Goal: Information Seeking & Learning: Learn about a topic

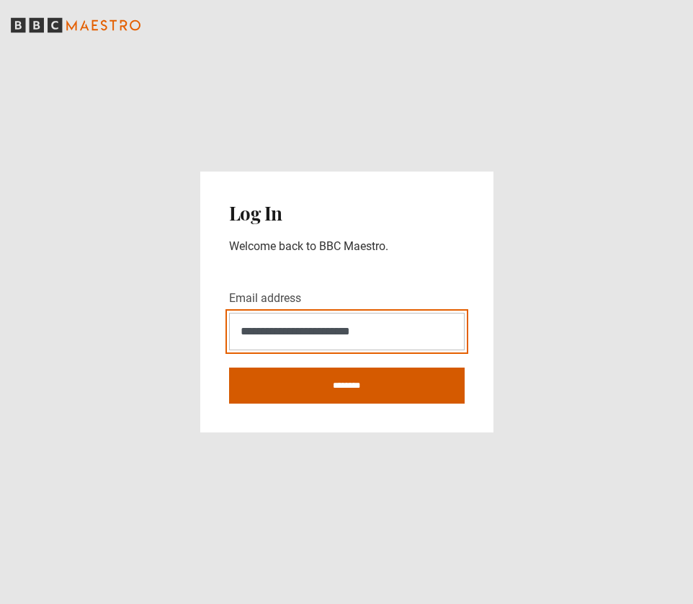
type input "**********"
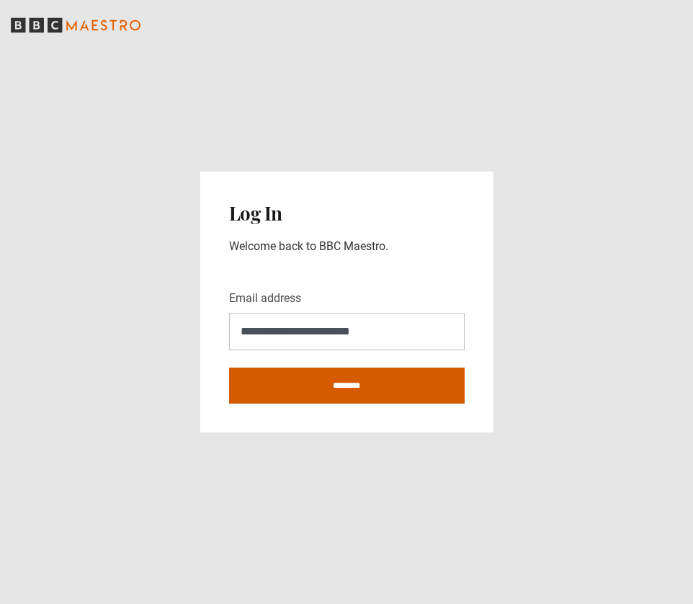
click at [343, 373] on input "********" at bounding box center [347, 385] width 236 height 36
type input "**********"
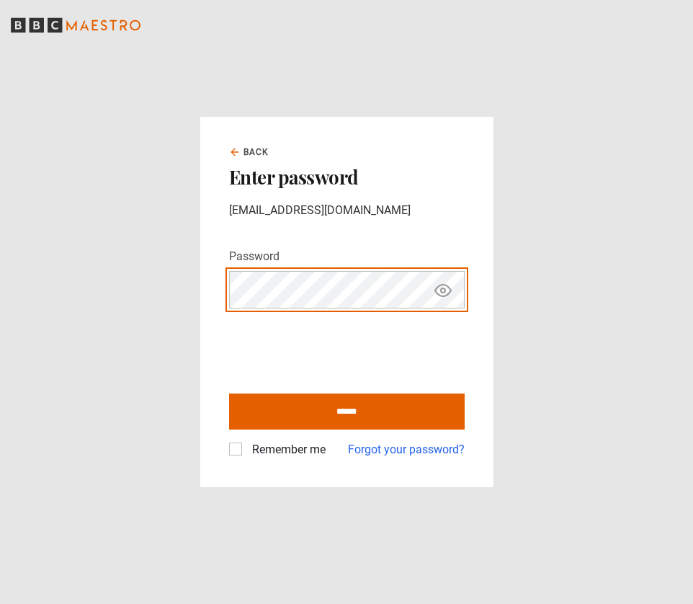
click at [347, 411] on input "******" at bounding box center [347, 411] width 236 height 36
type input "**********"
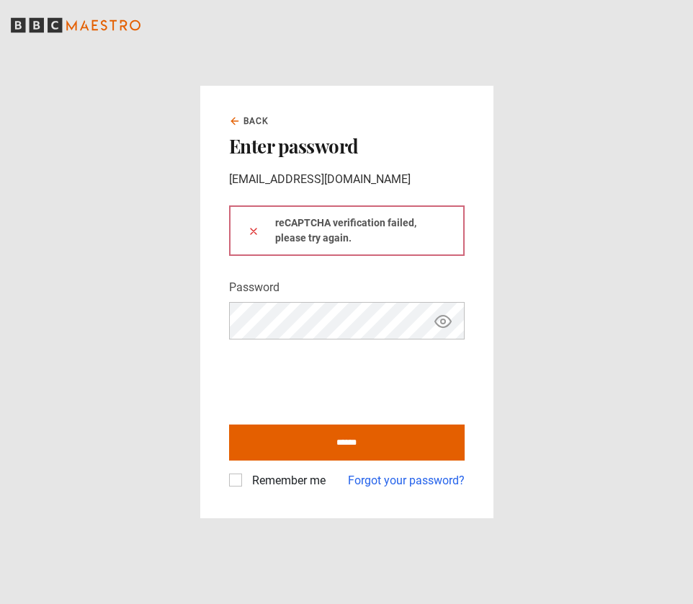
click at [246, 470] on div "Remember me Forgot your password?" at bounding box center [347, 474] width 236 height 29
click at [246, 475] on label "Remember me" at bounding box center [285, 480] width 79 height 17
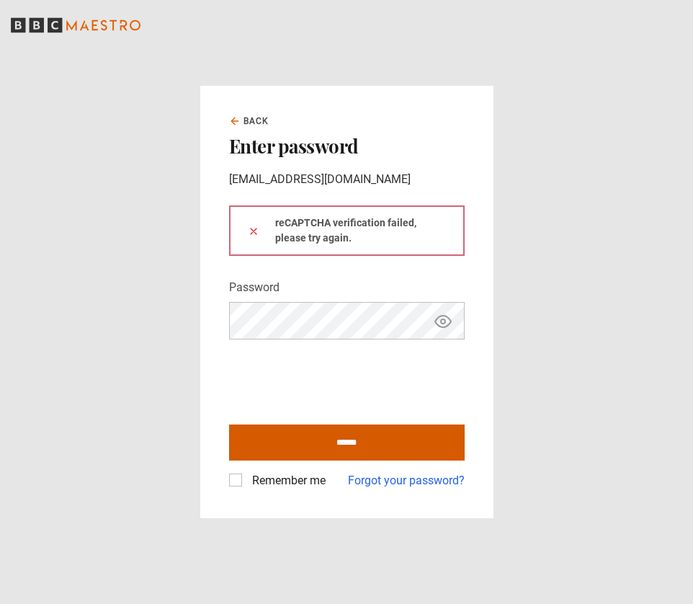
click at [290, 444] on input "******" at bounding box center [347, 442] width 236 height 36
type input "**********"
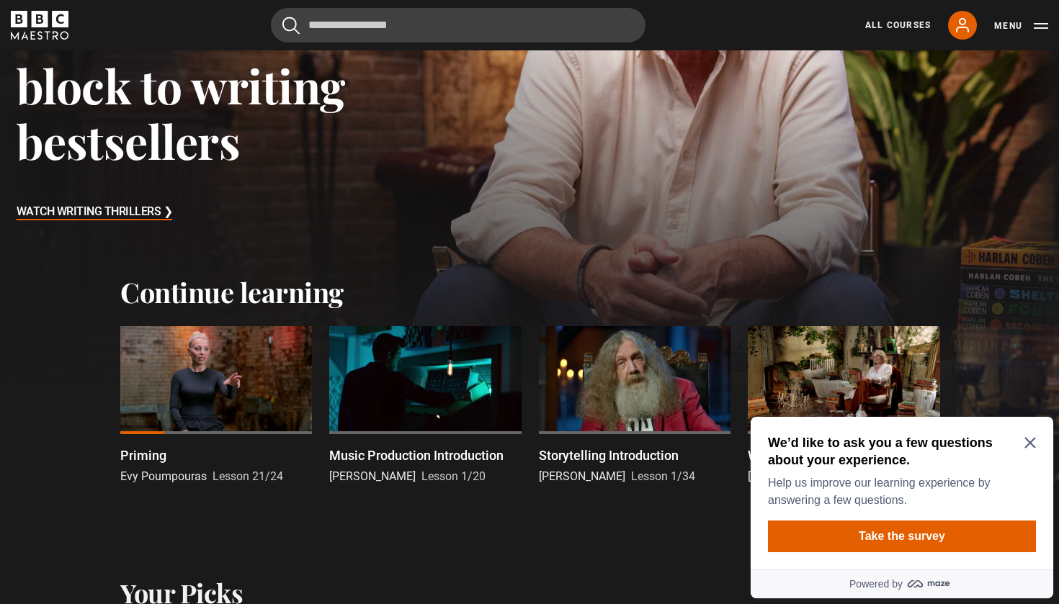
scroll to position [388, 0]
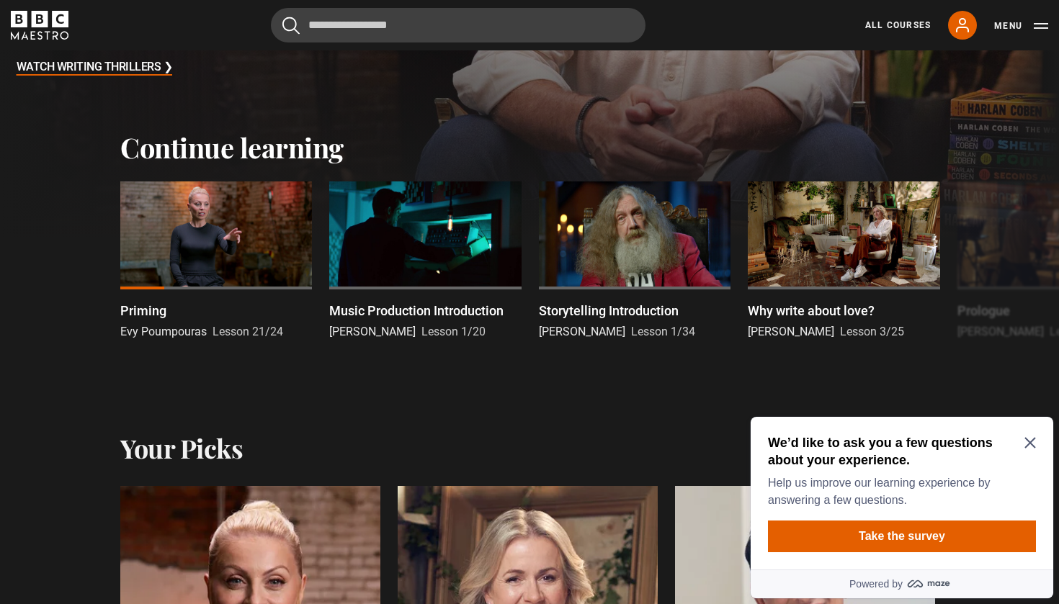
click at [692, 437] on icon "Close Maze Prompt" at bounding box center [1030, 443] width 12 height 12
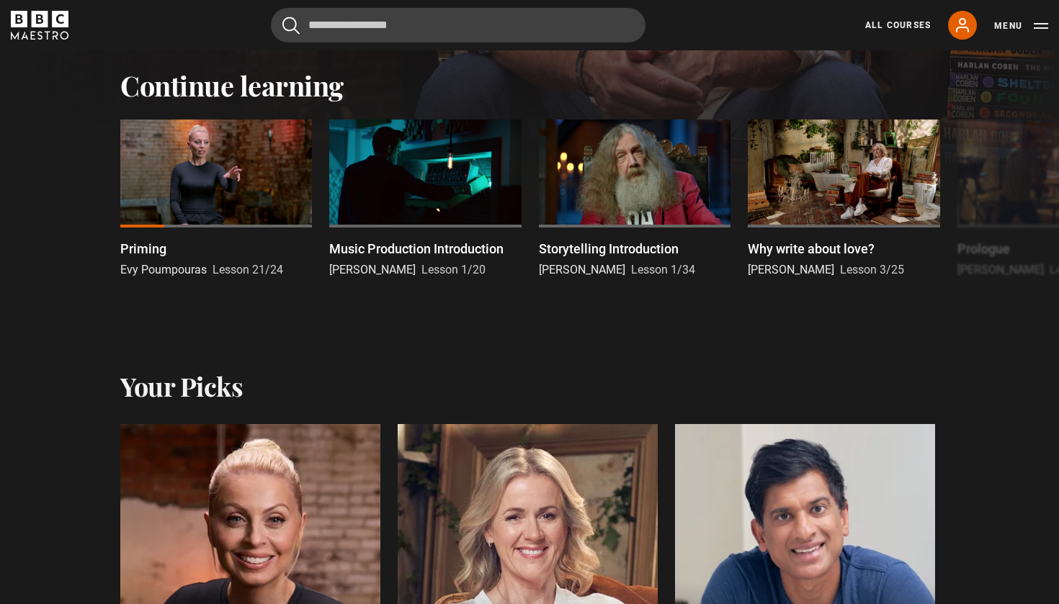
scroll to position [470, 0]
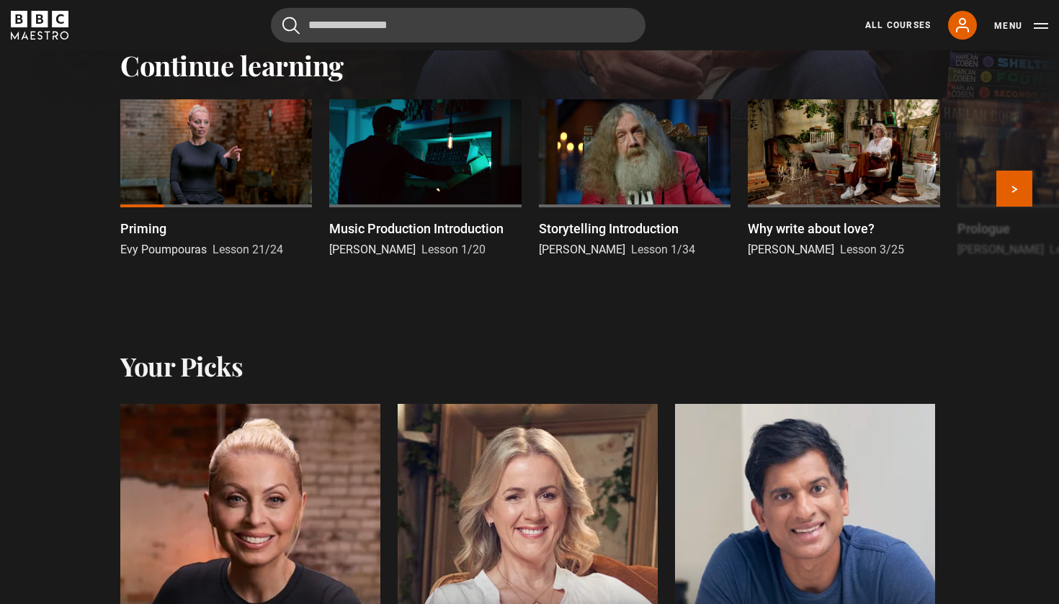
click at [204, 120] on div at bounding box center [216, 153] width 192 height 108
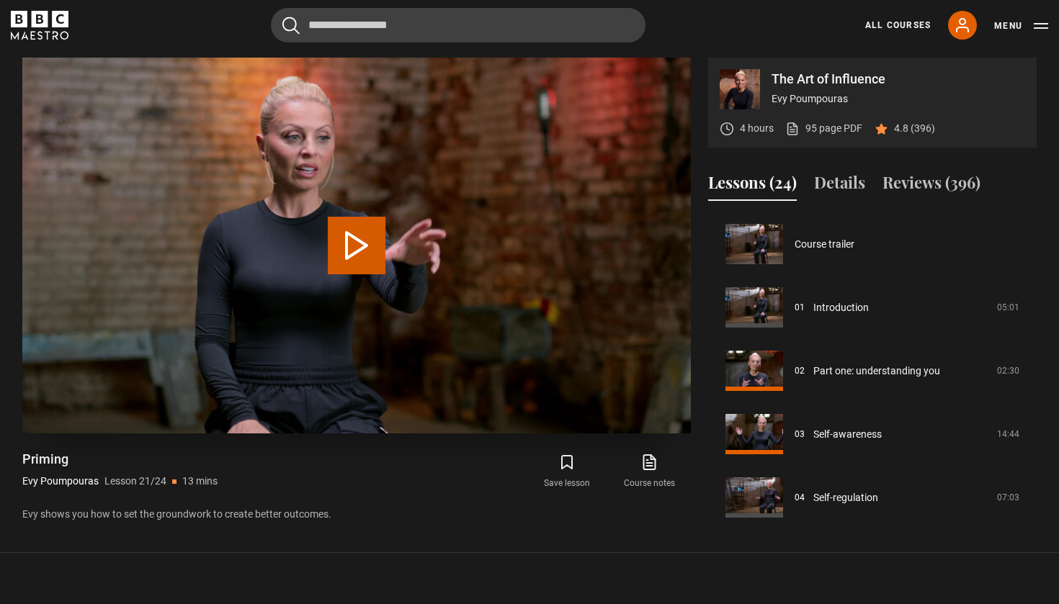
scroll to position [1268, 0]
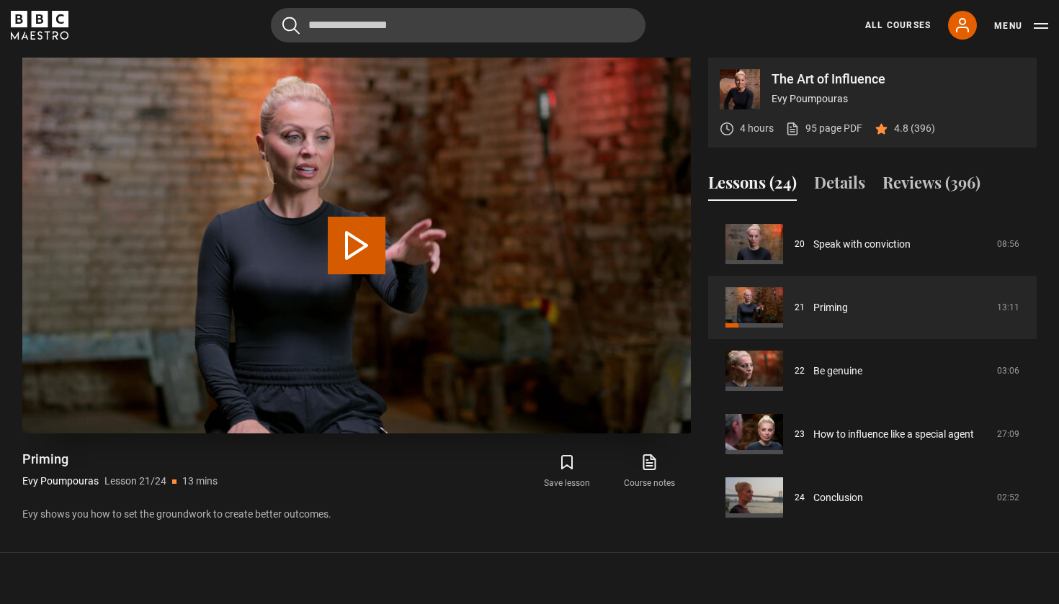
click at [355, 246] on button "Play Lesson Priming" at bounding box center [357, 246] width 58 height 58
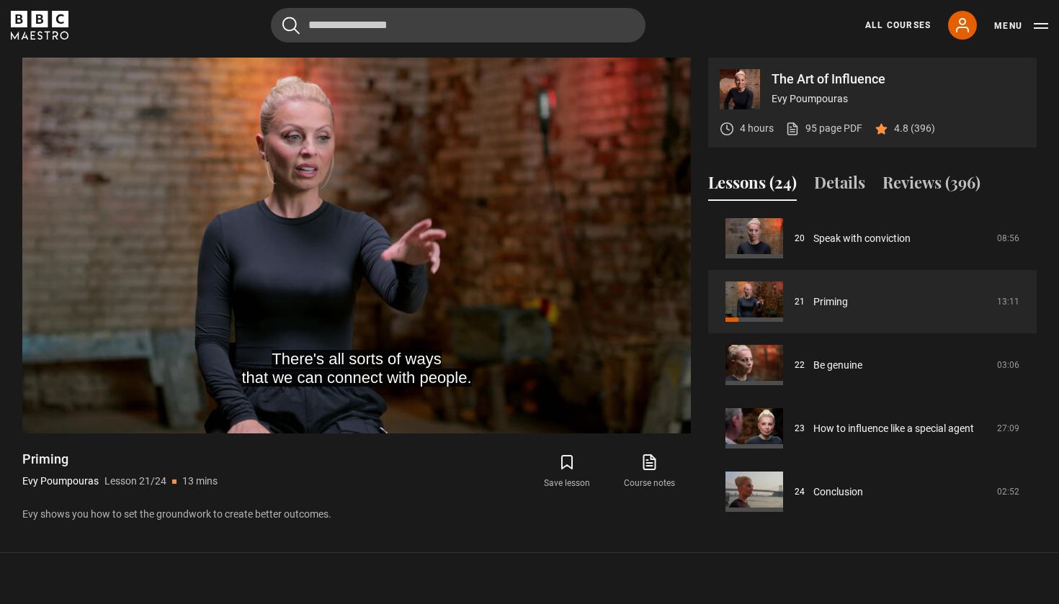
scroll to position [1274, 0]
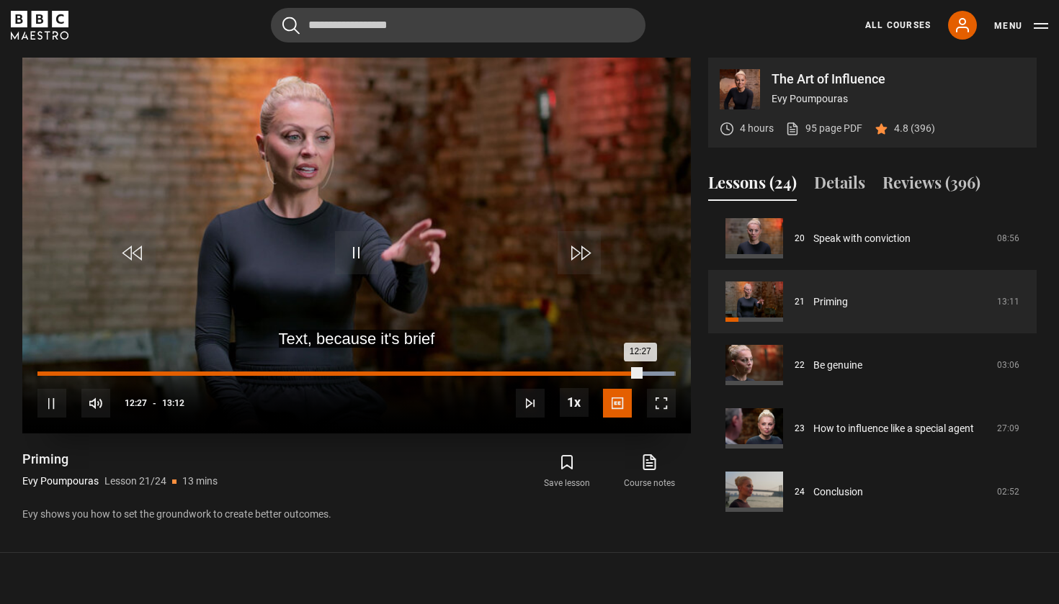
click at [555, 372] on div "Loaded : 99.80% 10:41 12:27" at bounding box center [356, 374] width 638 height 4
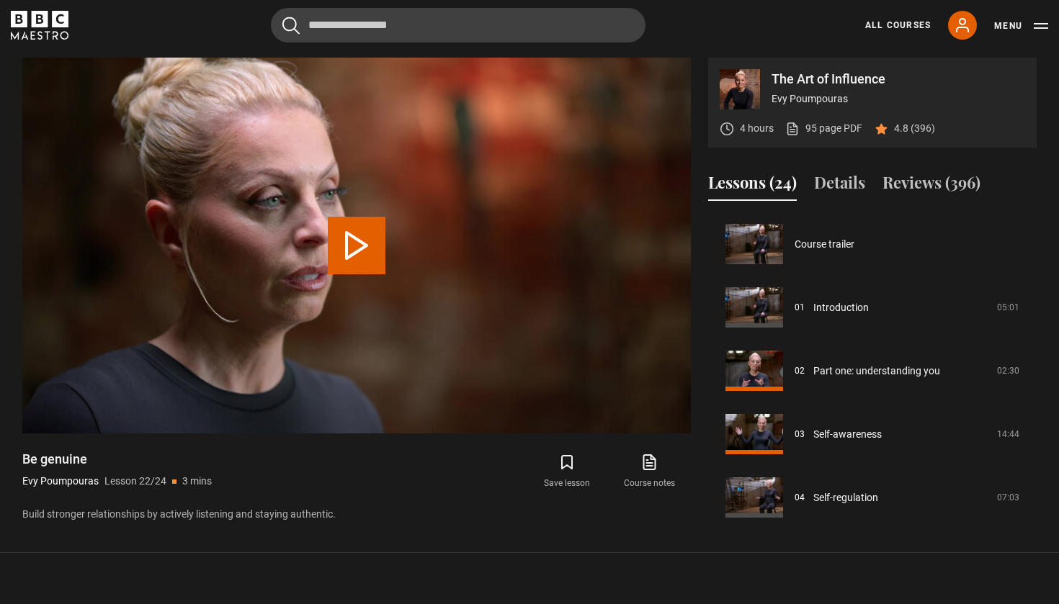
scroll to position [1274, 0]
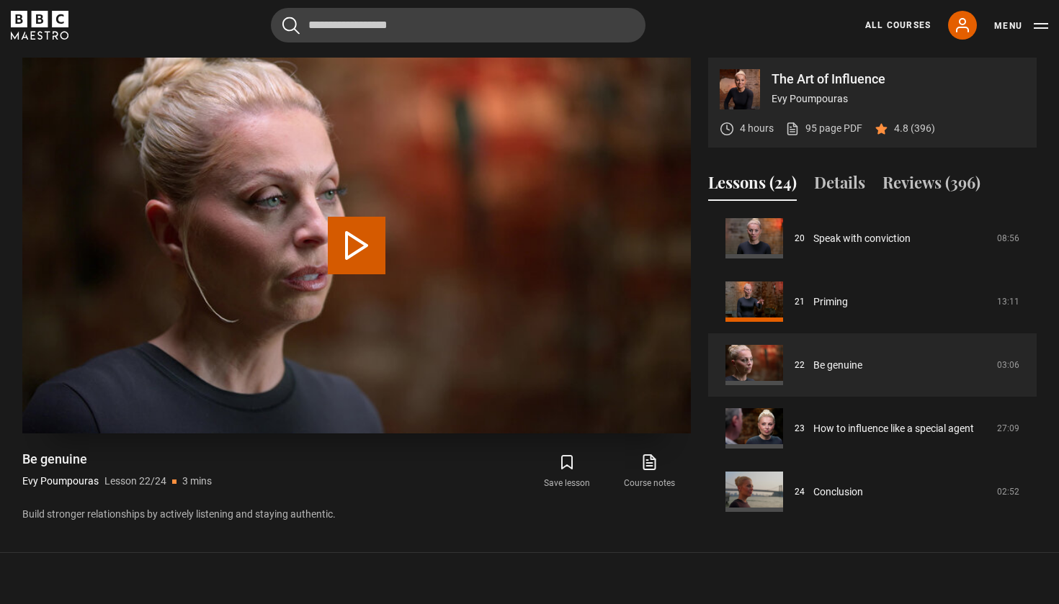
click at [348, 259] on button "Play Lesson Be genuine" at bounding box center [357, 246] width 58 height 58
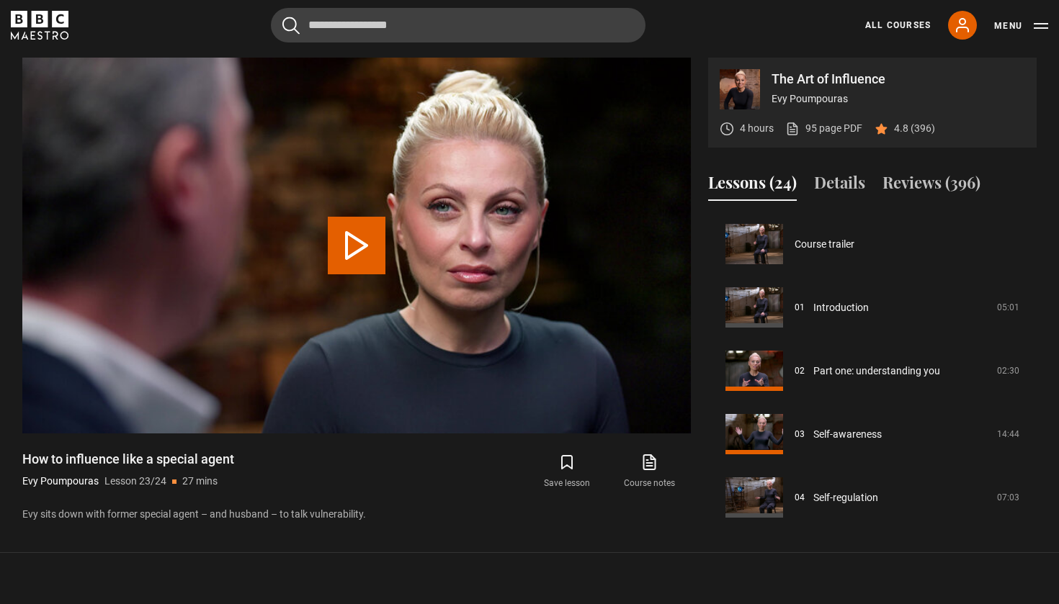
scroll to position [1274, 0]
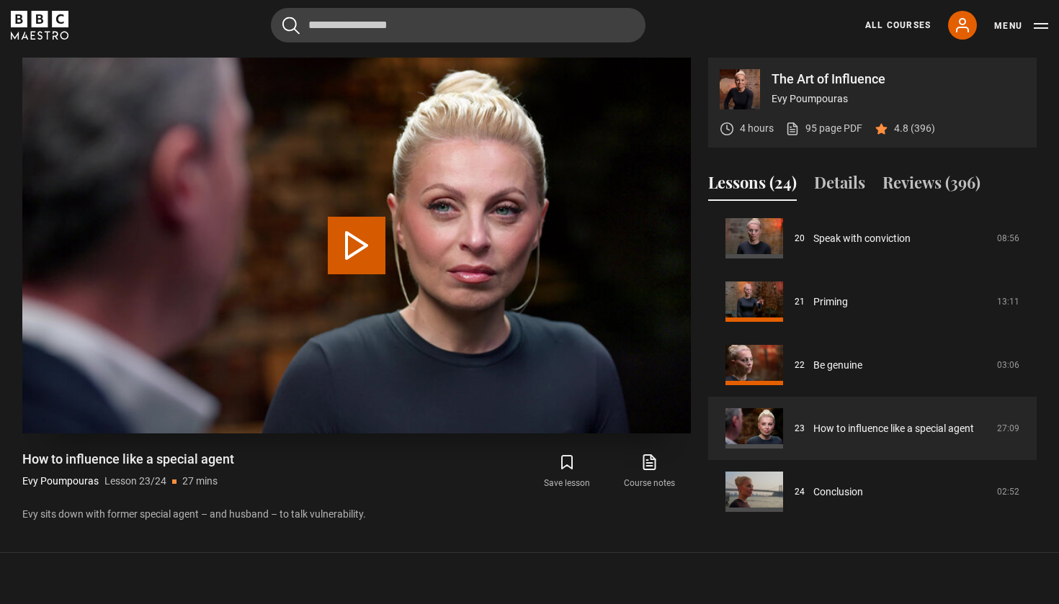
click at [344, 234] on button "Play Lesson How to influence like a special agent" at bounding box center [357, 246] width 58 height 58
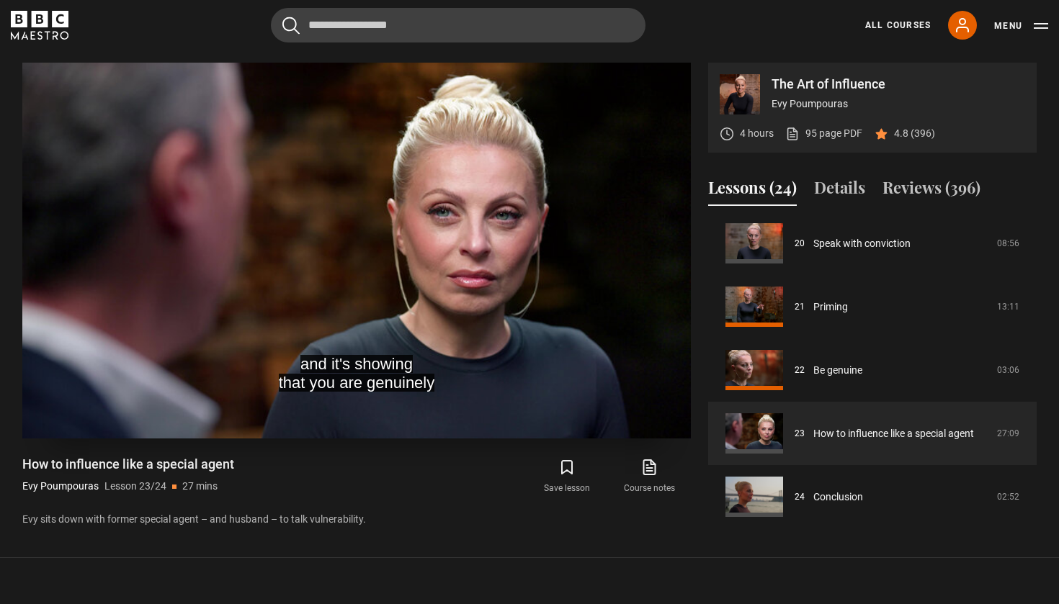
scroll to position [609, 0]
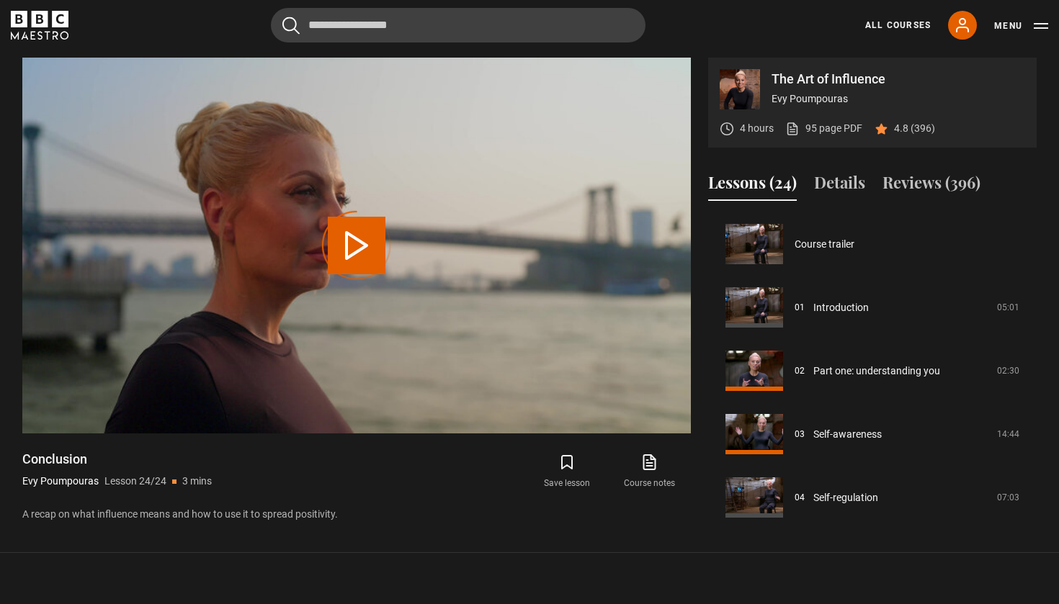
scroll to position [1274, 0]
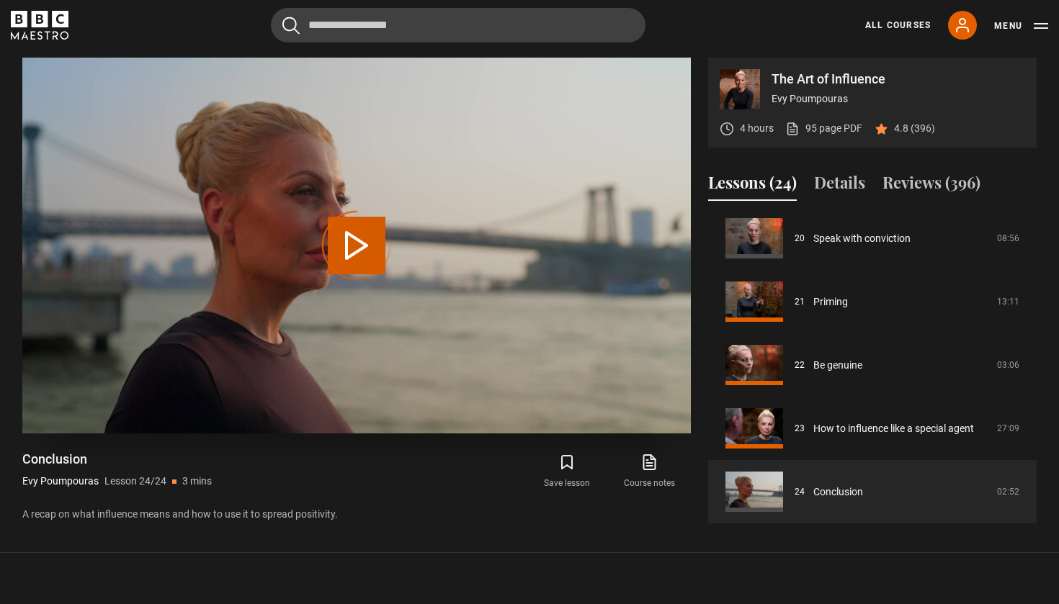
click at [378, 238] on div "Video Player is loading." at bounding box center [357, 246] width 72 height 72
click at [366, 243] on div "Video Player is loading." at bounding box center [357, 246] width 72 height 72
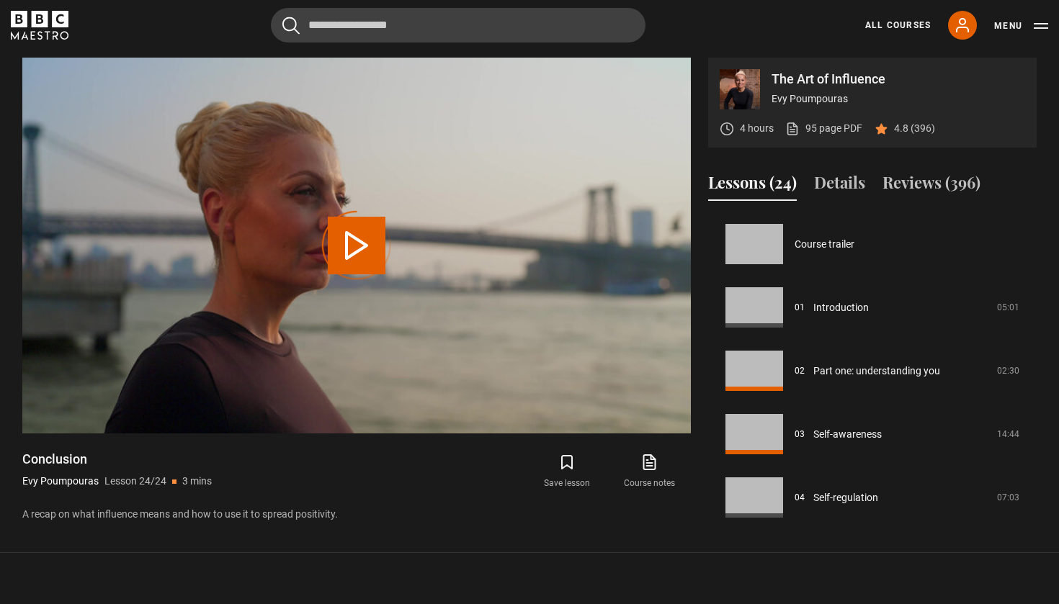
scroll to position [1274, 0]
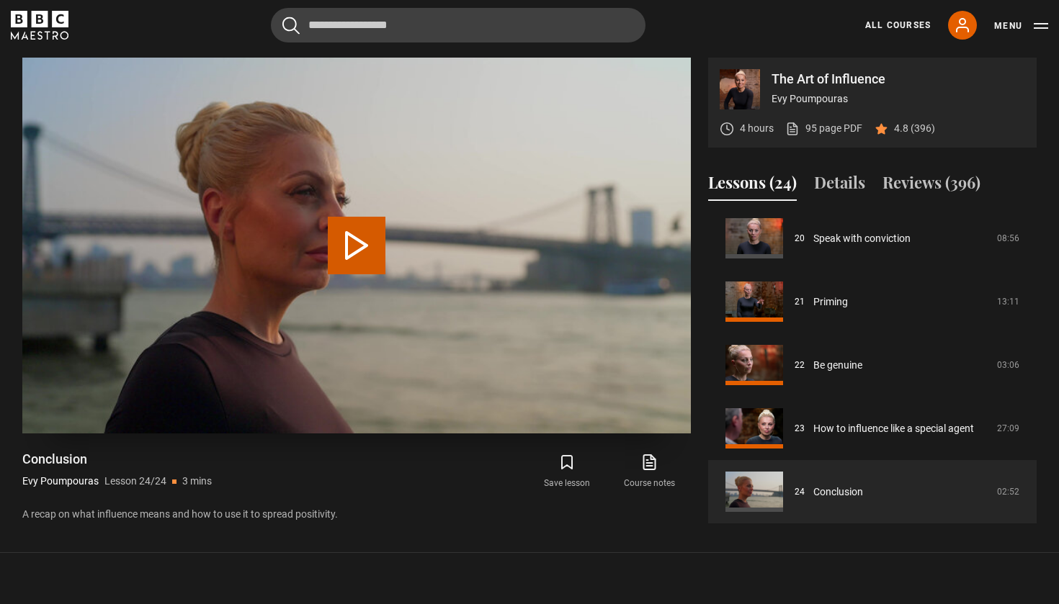
click at [379, 245] on button "Play Lesson Conclusion" at bounding box center [357, 246] width 58 height 58
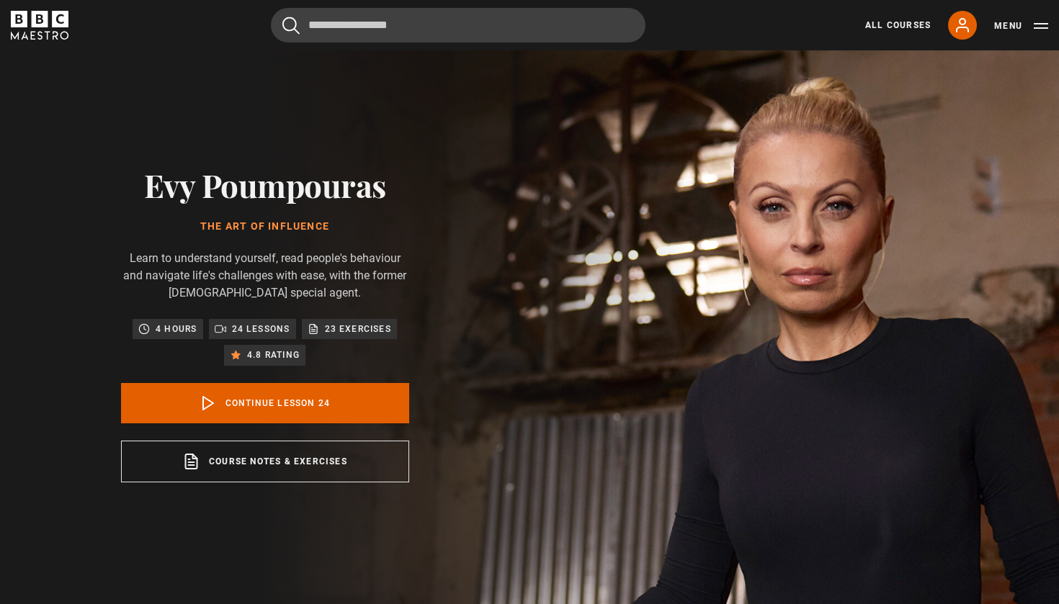
scroll to position [0, 0]
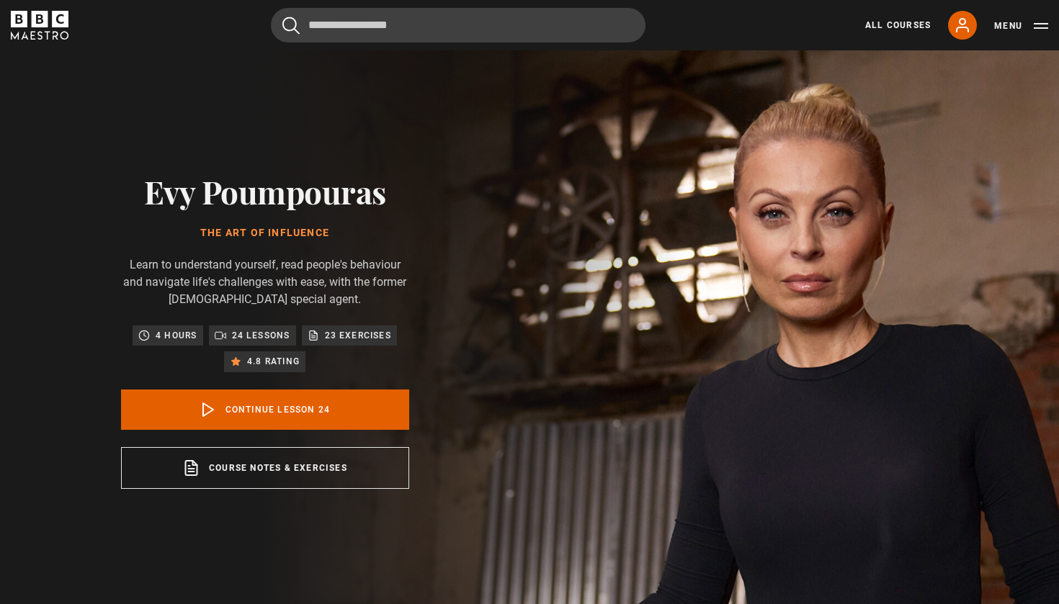
click at [877, 32] on div "All Courses My Account Search Menu" at bounding box center [948, 25] width 200 height 29
click at [880, 30] on link "All Courses" at bounding box center [898, 25] width 66 height 13
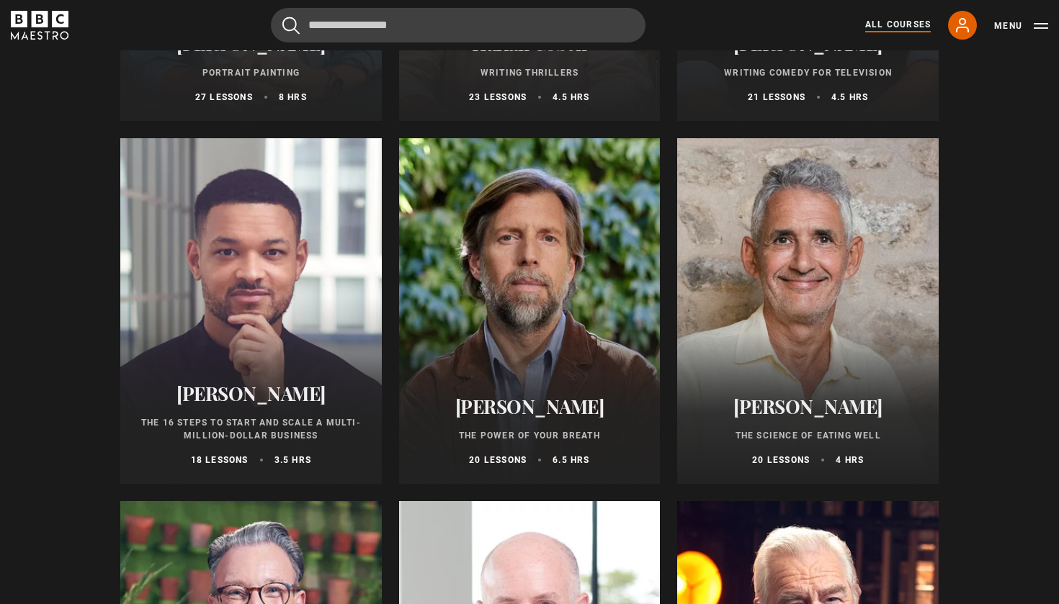
scroll to position [1610, 0]
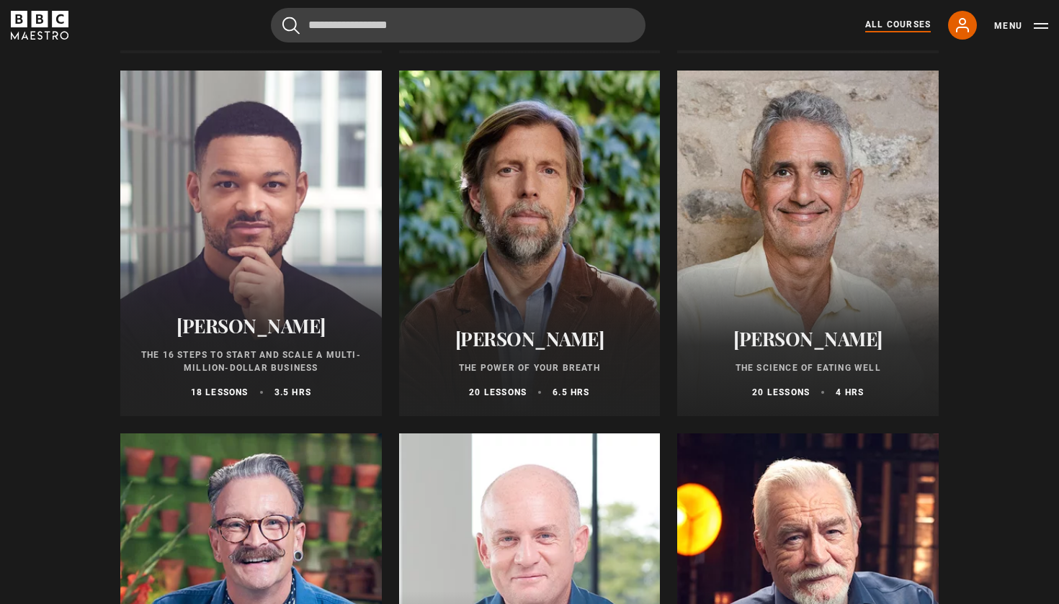
click at [715, 258] on div at bounding box center [808, 244] width 262 height 346
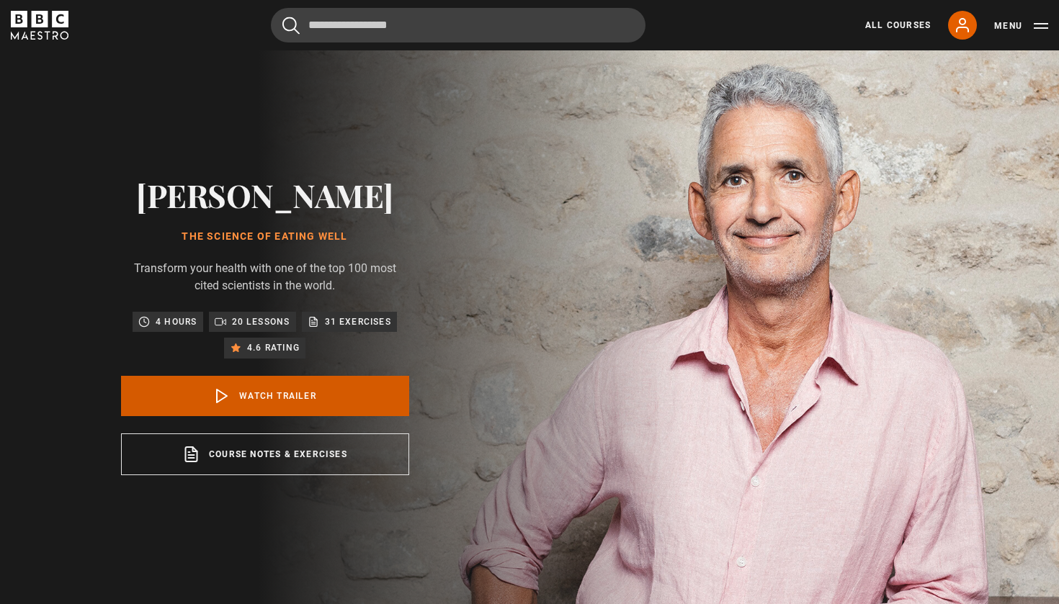
click at [290, 416] on link "Watch Trailer" at bounding box center [265, 396] width 288 height 40
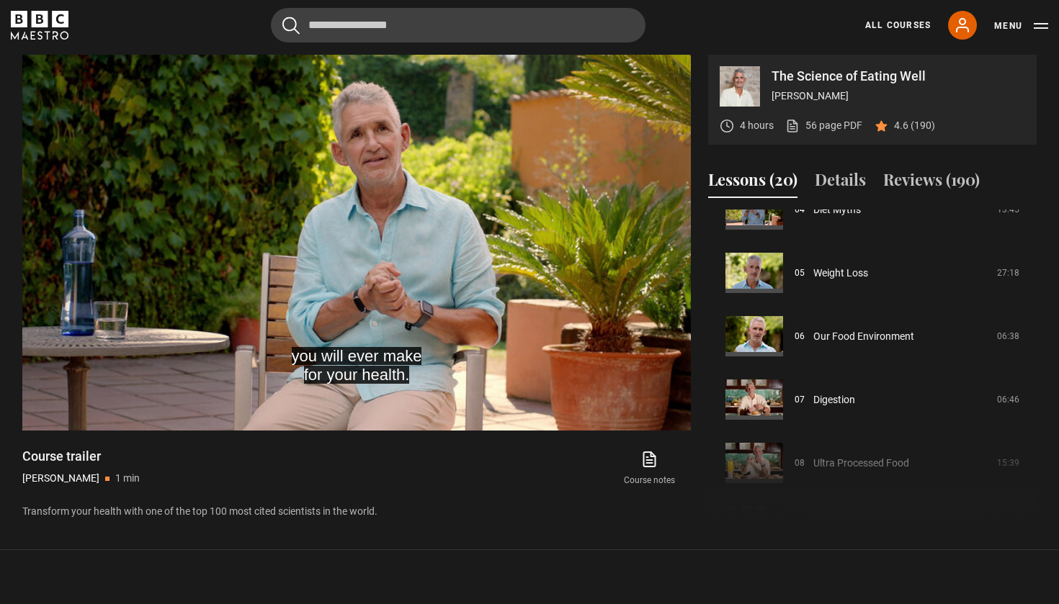
scroll to position [264, 0]
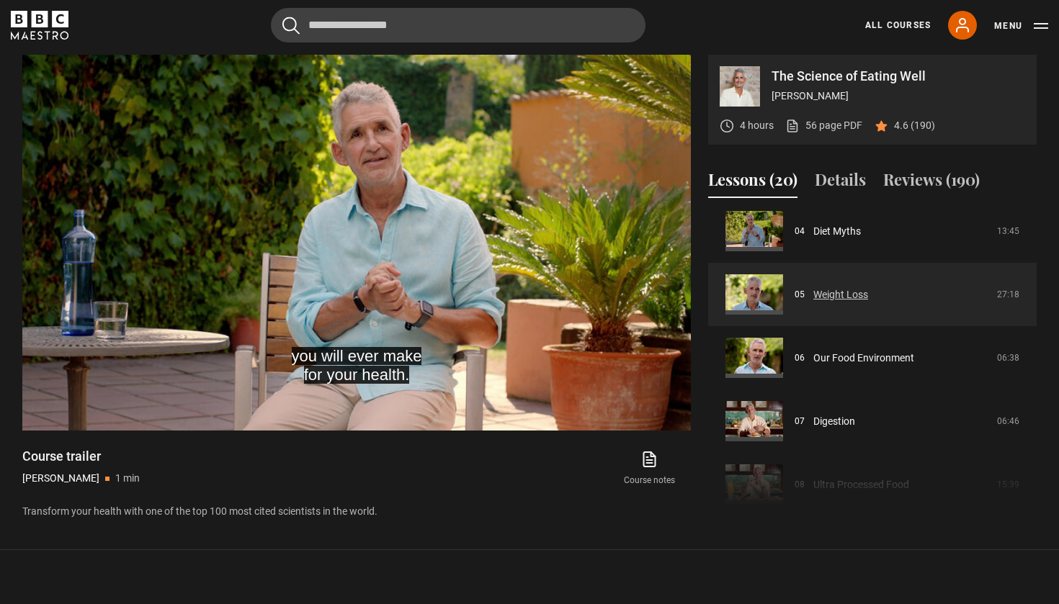
click at [813, 293] on link "Weight Loss" at bounding box center [840, 294] width 55 height 15
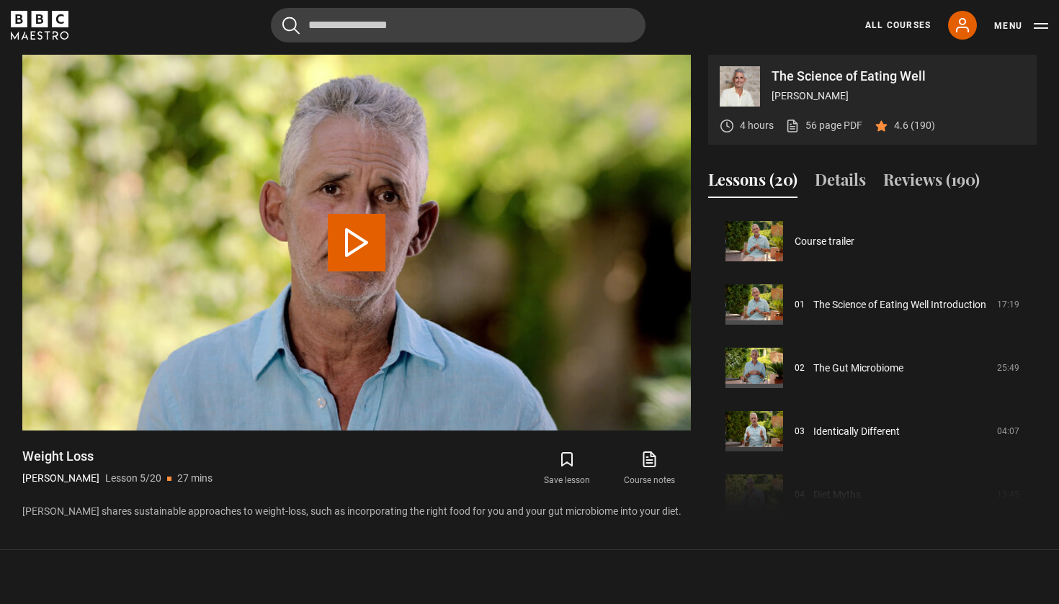
scroll to position [254, 0]
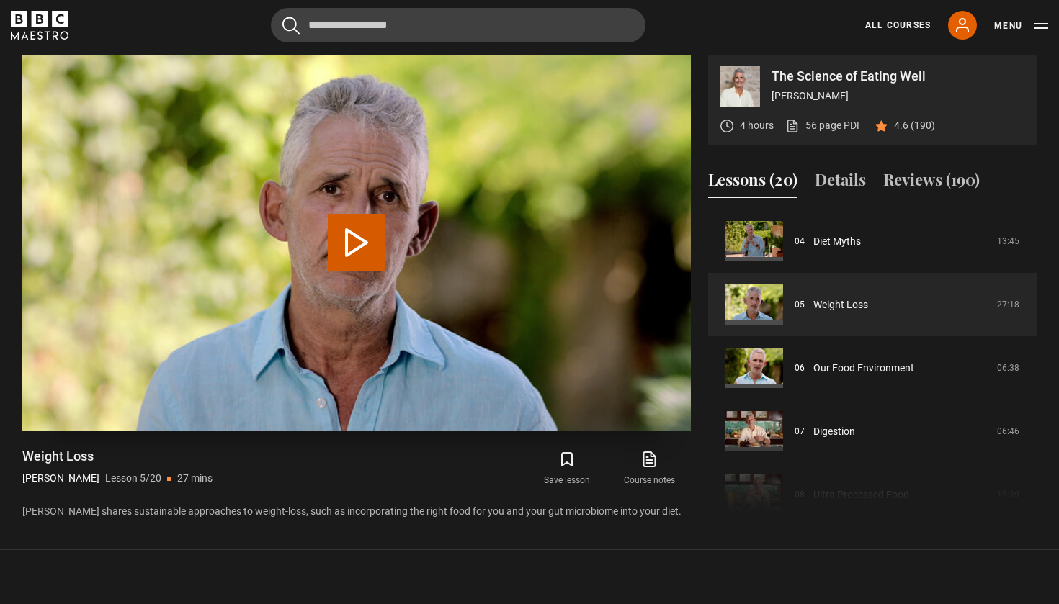
click at [343, 237] on button "Play Lesson Weight Loss" at bounding box center [357, 243] width 58 height 58
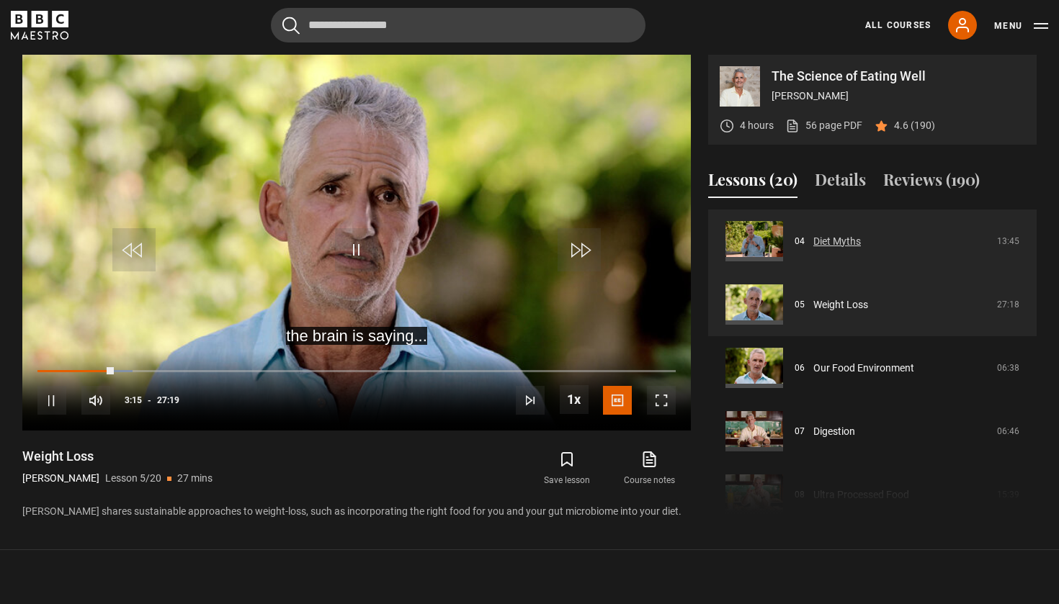
click at [836, 249] on link "Diet Myths" at bounding box center [837, 241] width 48 height 15
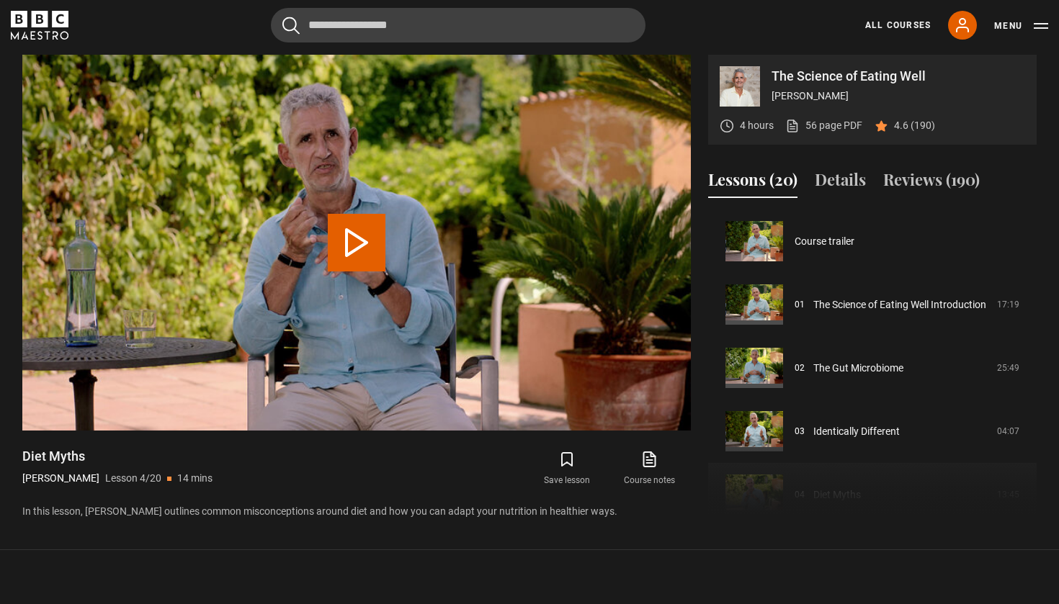
scroll to position [190, 0]
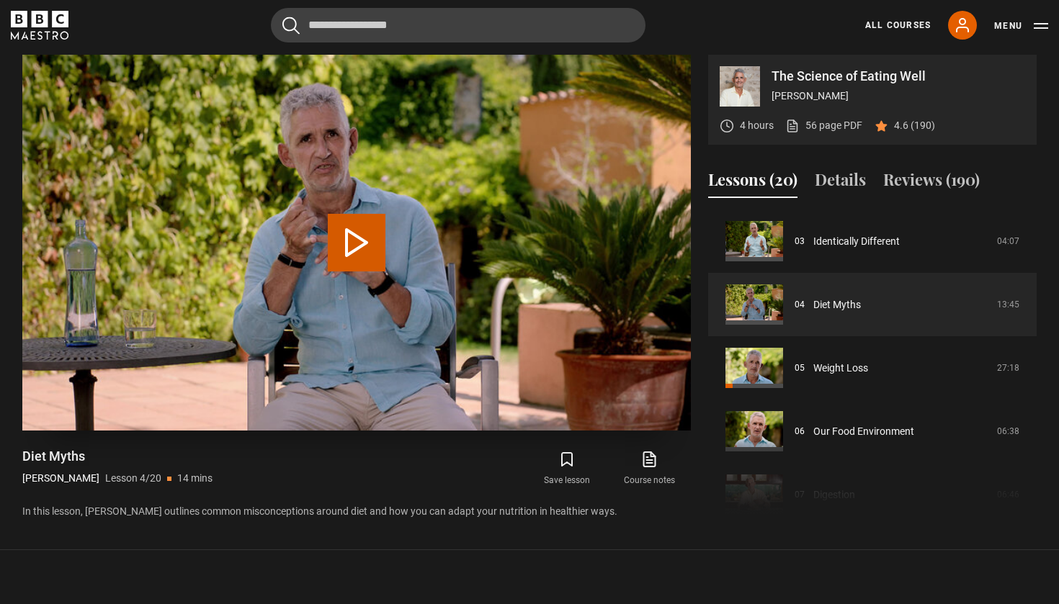
click at [361, 238] on button "Play Lesson Diet Myths" at bounding box center [357, 243] width 58 height 58
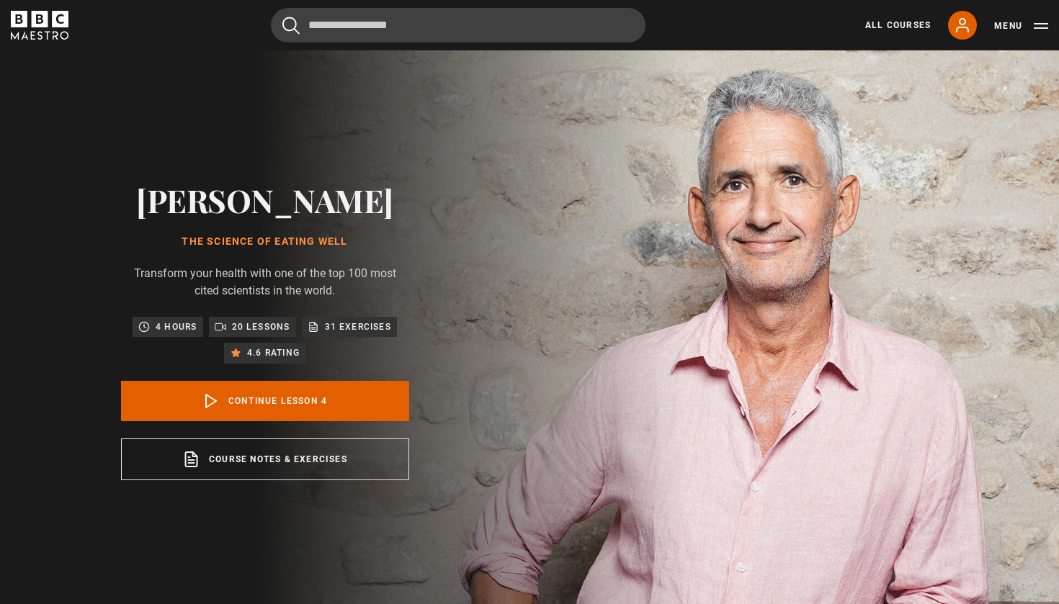
scroll to position [0, 0]
